Goal: Task Accomplishment & Management: Complete application form

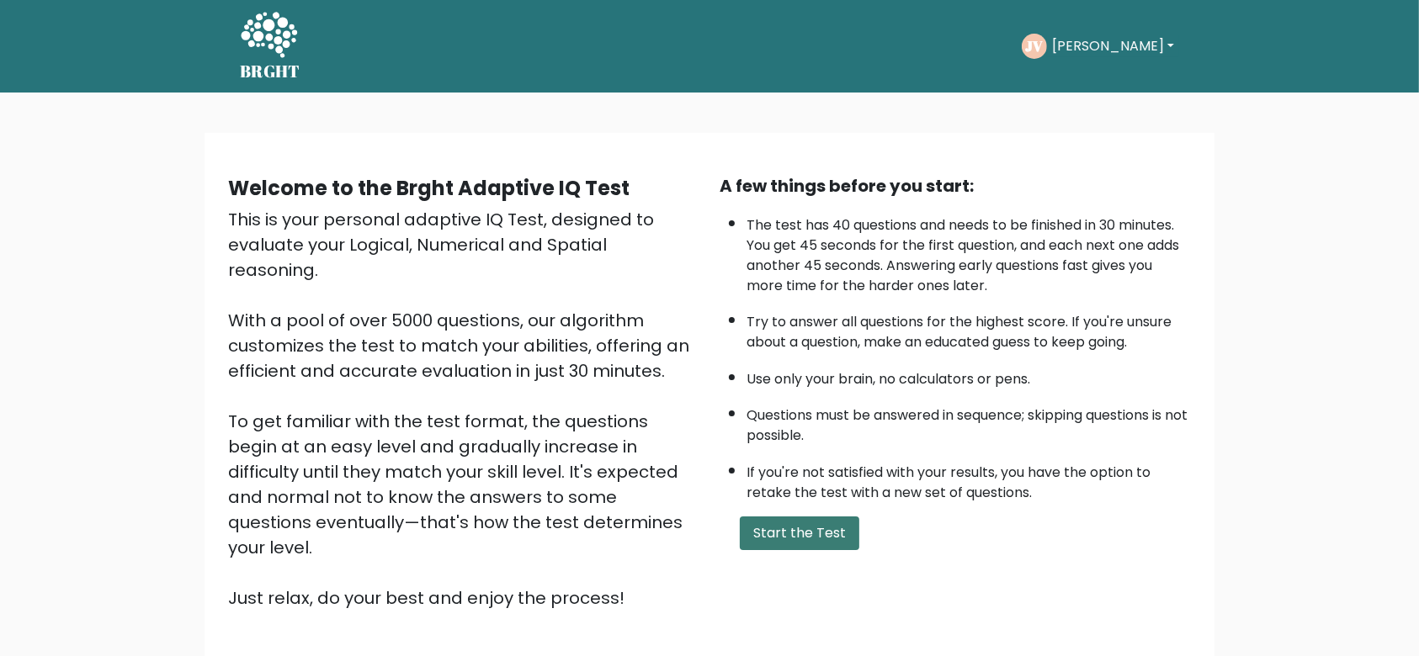
click at [788, 524] on button "Start the Test" at bounding box center [799, 534] width 119 height 34
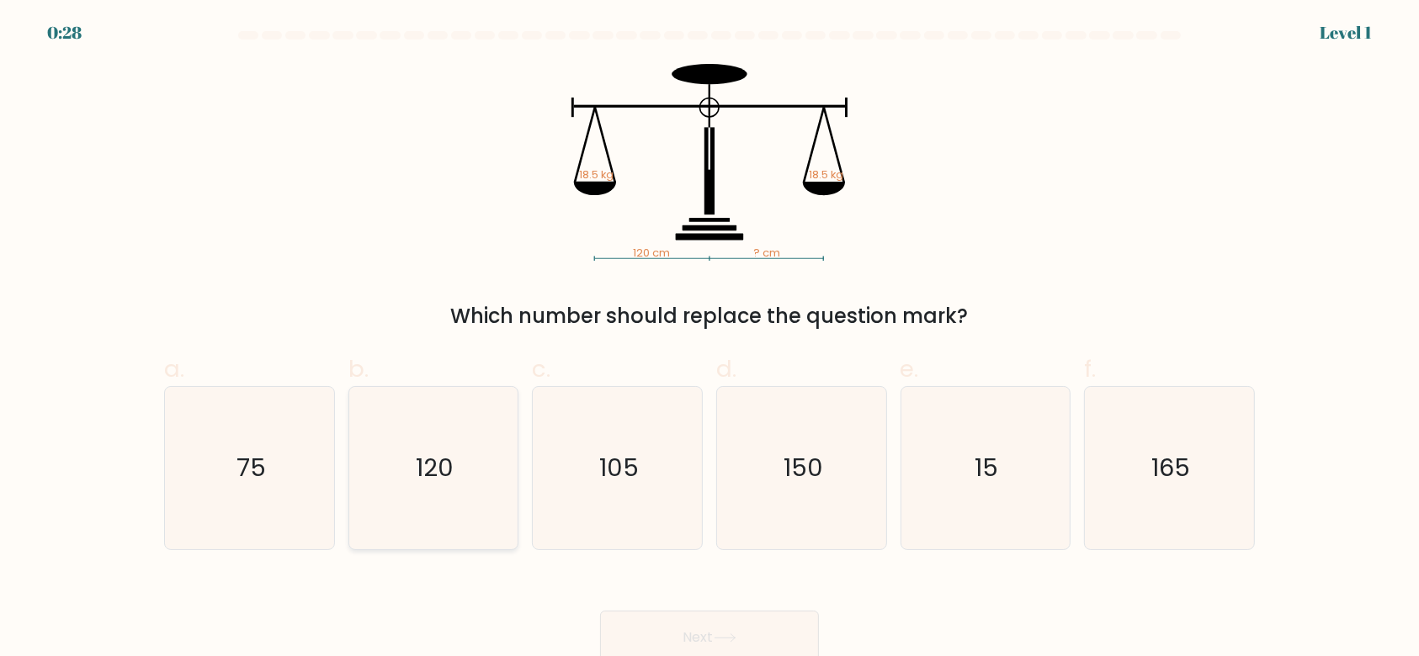
click at [400, 510] on icon "120" at bounding box center [433, 468] width 162 height 162
click at [709, 339] on input "b. 120" at bounding box center [709, 333] width 1 height 11
radio input "true"
click at [754, 636] on button "Next" at bounding box center [709, 638] width 219 height 54
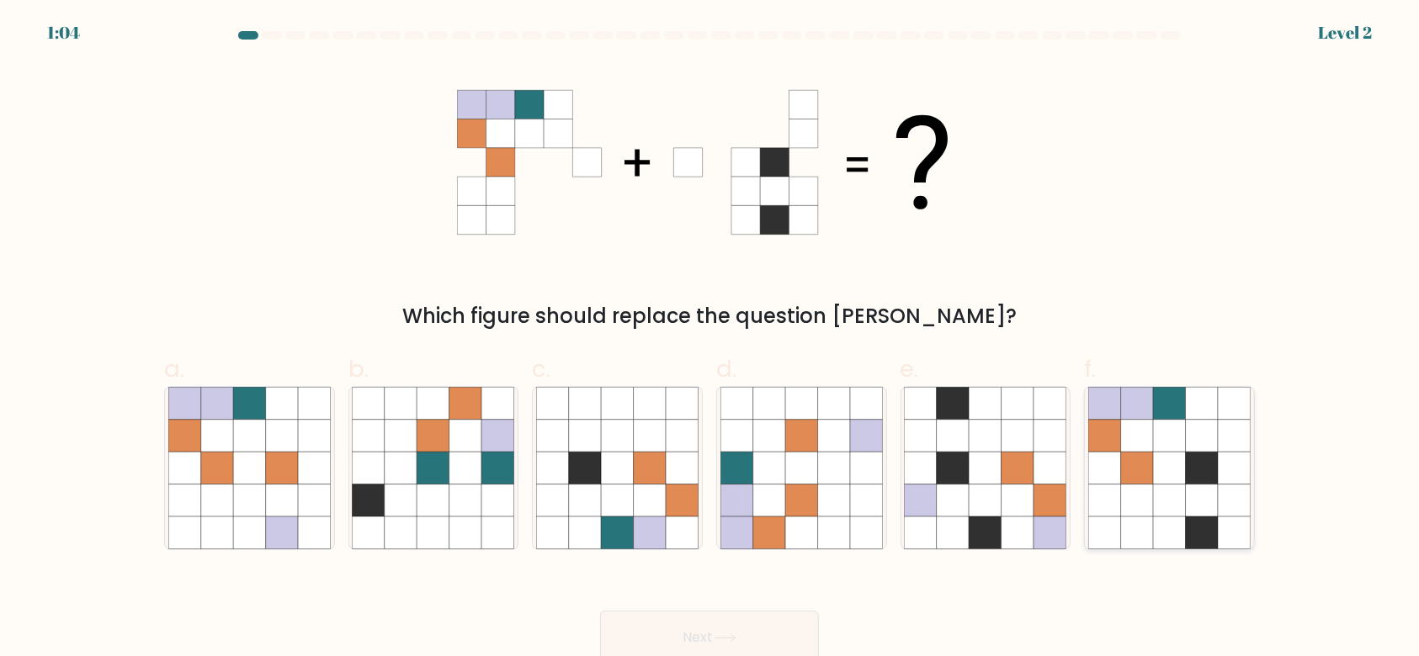
click at [1192, 492] on icon at bounding box center [1202, 501] width 32 height 32
click at [710, 339] on input "f." at bounding box center [709, 333] width 1 height 11
radio input "true"
click at [767, 628] on button "Next" at bounding box center [709, 638] width 219 height 54
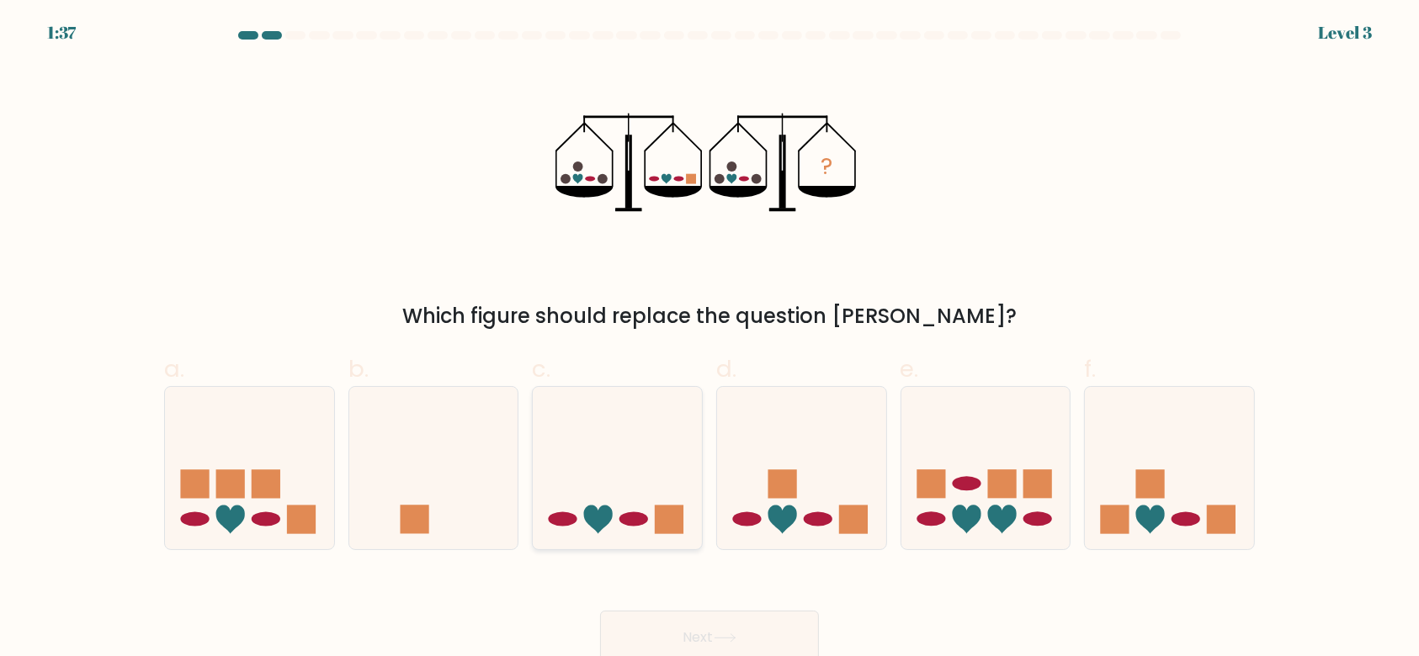
click at [651, 479] on icon at bounding box center [617, 469] width 169 height 140
click at [709, 339] on input "c." at bounding box center [709, 333] width 1 height 11
radio input "true"
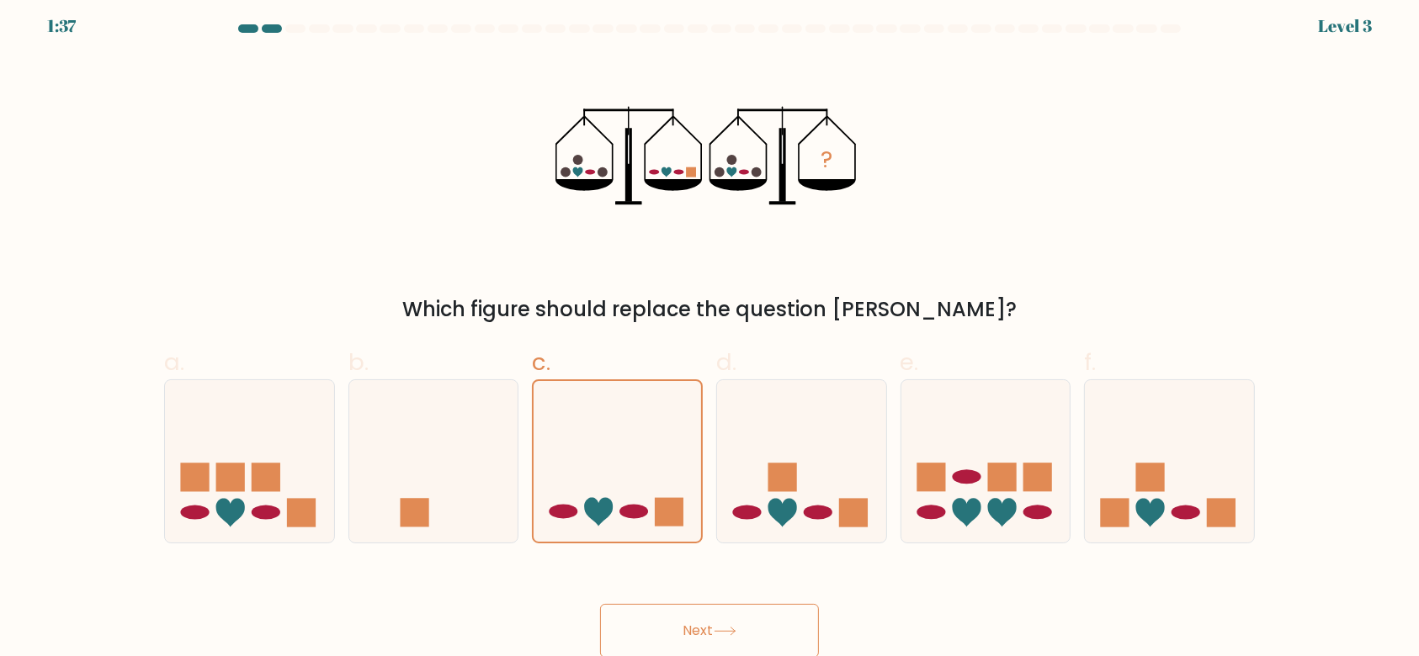
scroll to position [8, 0]
click at [714, 631] on button "Next" at bounding box center [709, 630] width 219 height 54
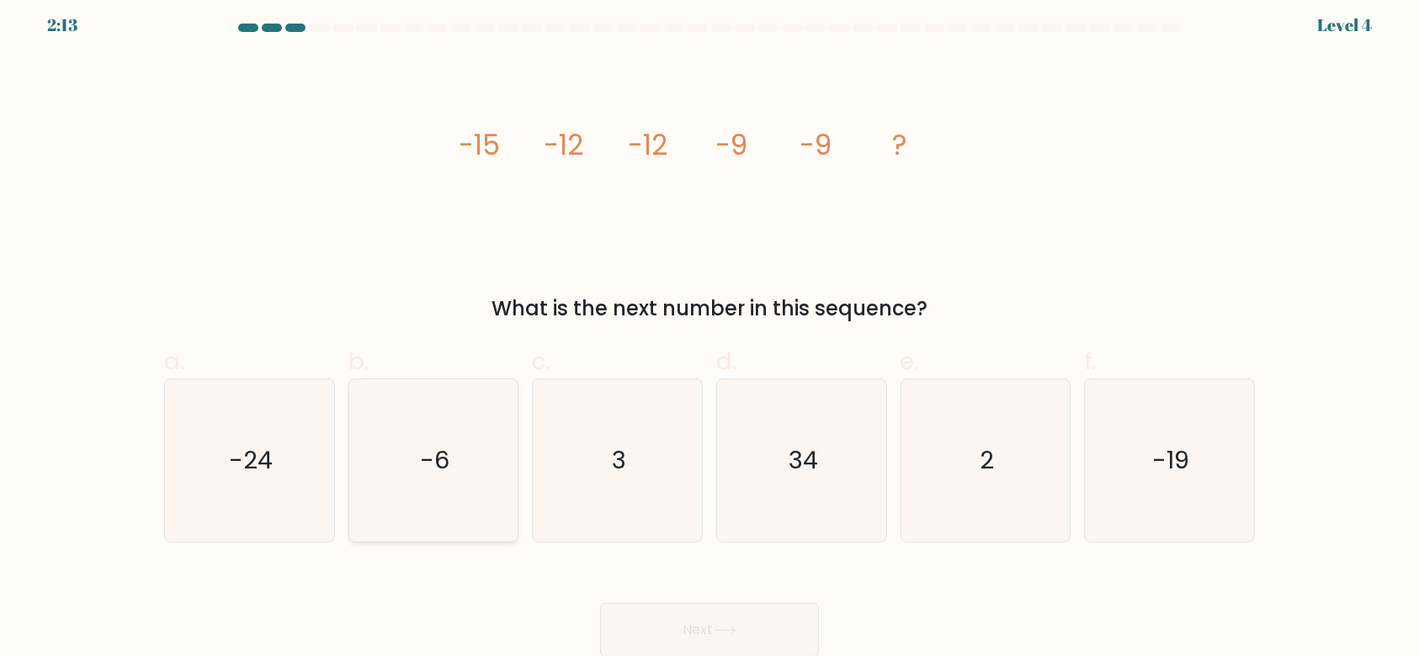
click at [494, 470] on icon "-6" at bounding box center [433, 461] width 162 height 162
click at [709, 332] on input "b. -6" at bounding box center [709, 326] width 1 height 11
radio input "true"
click at [824, 629] on div "Next" at bounding box center [709, 610] width 1111 height 94
click at [813, 613] on button "Next" at bounding box center [709, 630] width 219 height 54
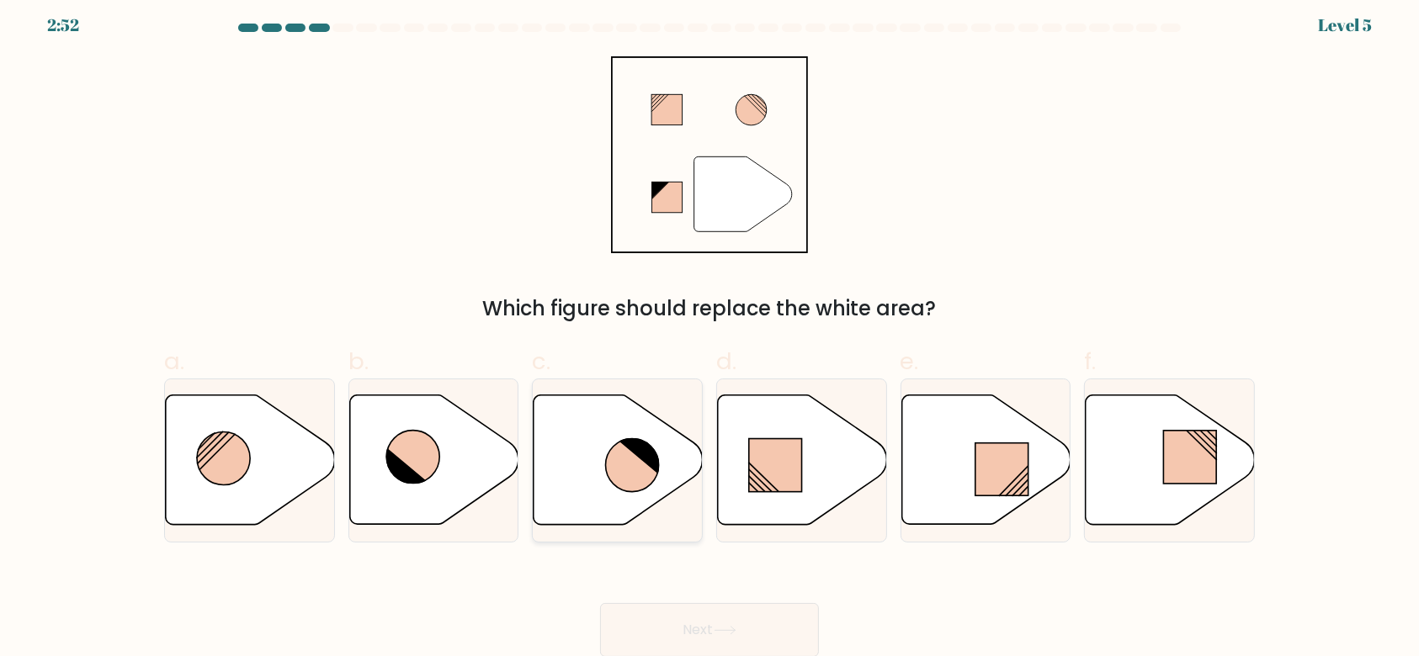
click at [671, 464] on icon at bounding box center [617, 460] width 169 height 130
click at [709, 332] on input "c." at bounding box center [709, 326] width 1 height 11
radio input "true"
click at [808, 605] on button "Next" at bounding box center [709, 630] width 219 height 54
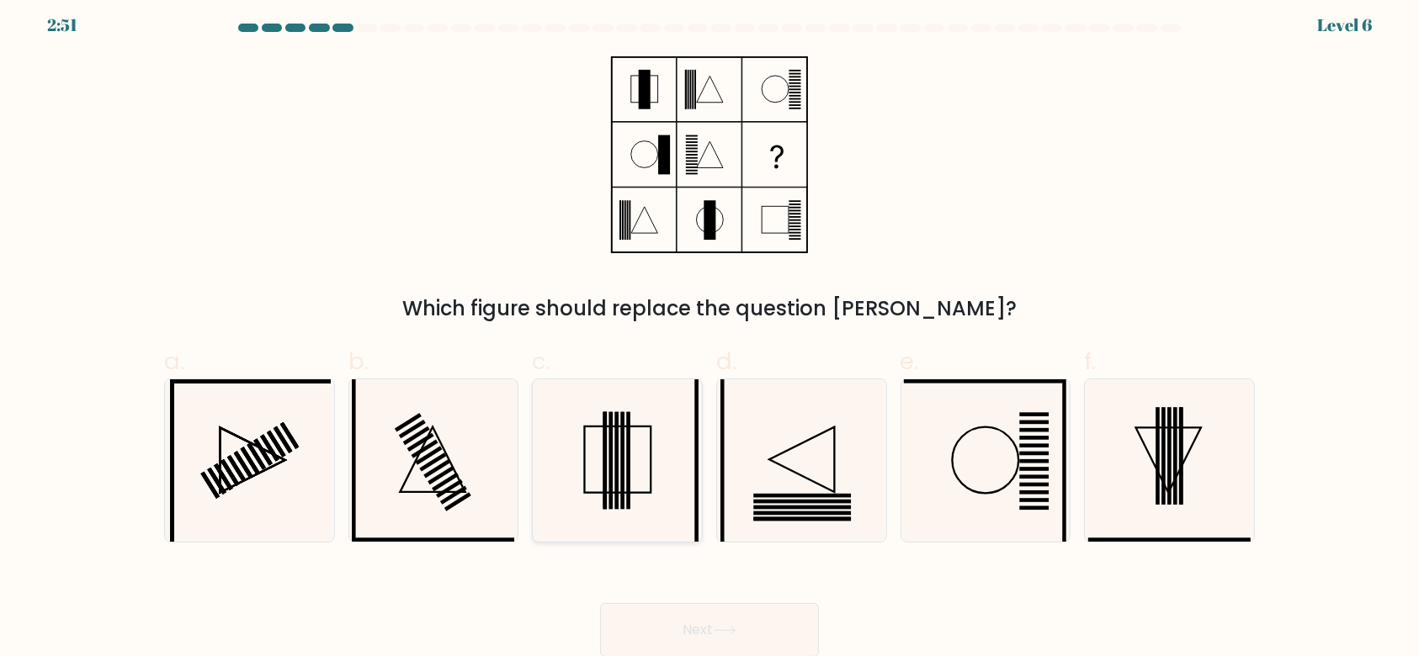
click at [634, 482] on icon at bounding box center [617, 461] width 162 height 162
click at [709, 332] on input "c." at bounding box center [709, 326] width 1 height 11
radio input "true"
click at [762, 643] on button "Next" at bounding box center [709, 630] width 219 height 54
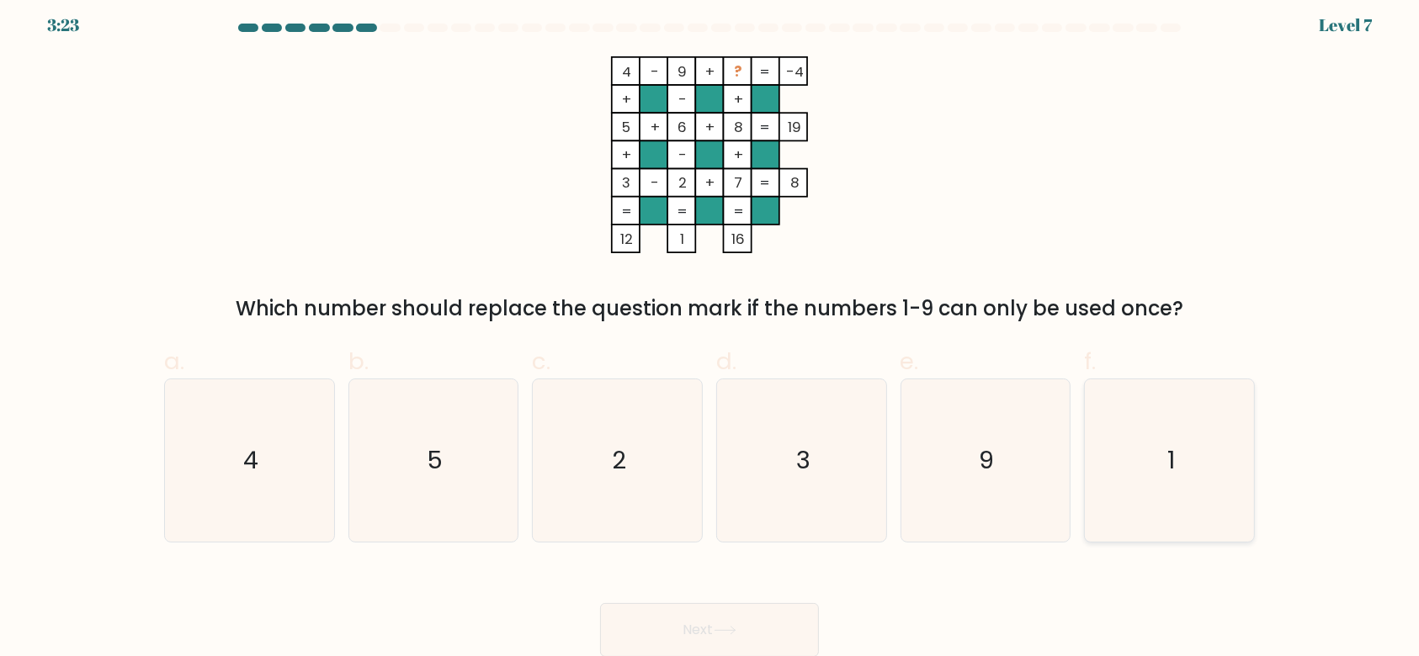
click at [1108, 491] on icon "1" at bounding box center [1169, 461] width 162 height 162
click at [710, 332] on input "f. 1" at bounding box center [709, 326] width 1 height 11
radio input "true"
click at [776, 616] on button "Next" at bounding box center [709, 630] width 219 height 54
